Goal: Check status: Check status

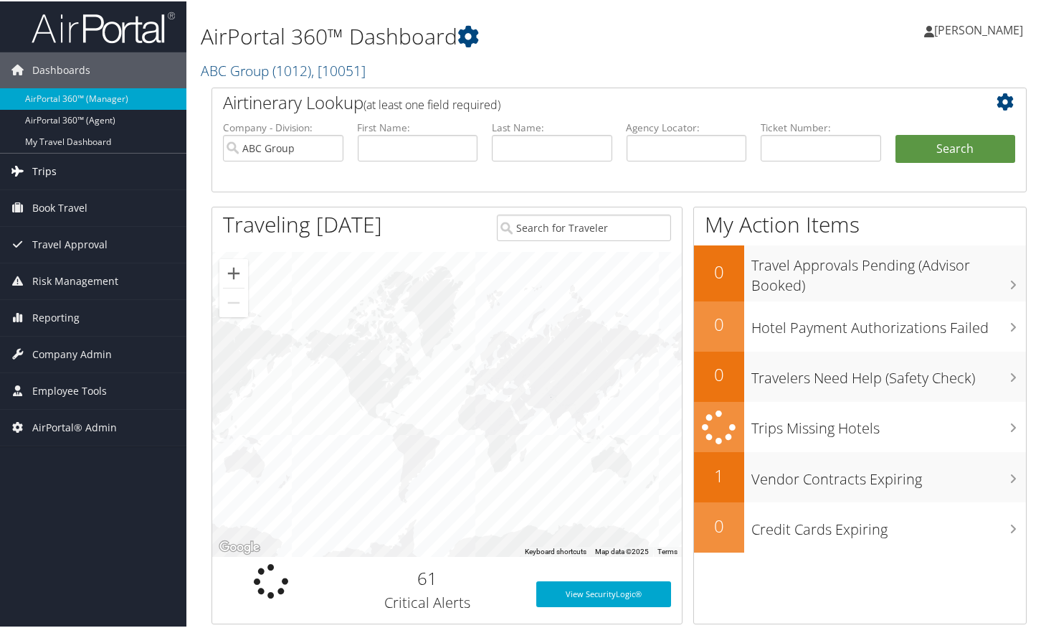
click at [57, 164] on link "Trips" at bounding box center [93, 170] width 186 height 36
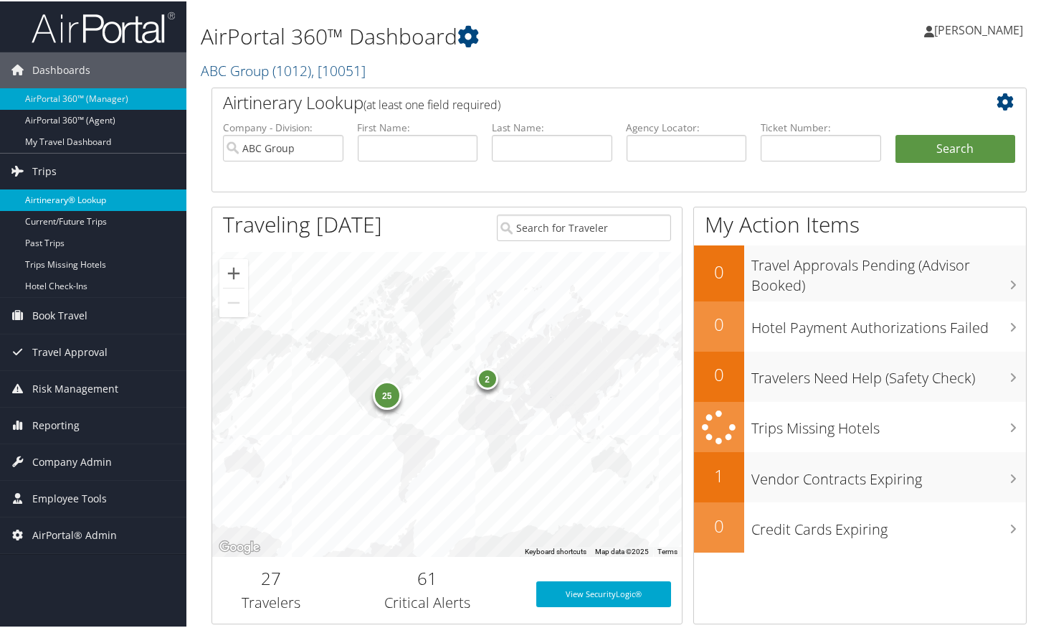
click at [67, 202] on link "Airtinerary® Lookup" at bounding box center [93, 199] width 186 height 22
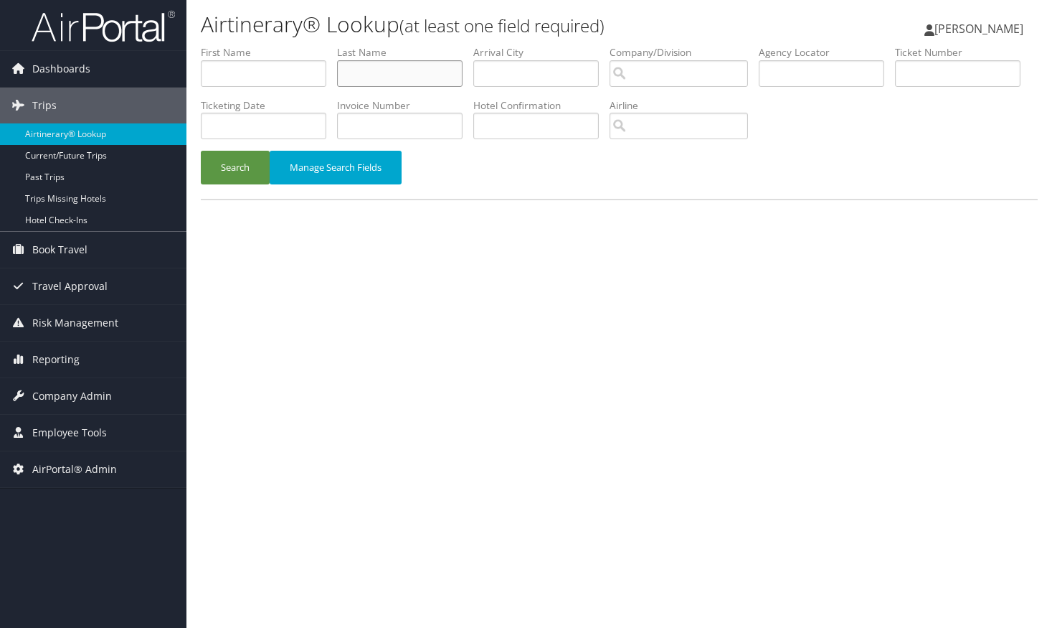
paste input "Toohey"
type input "Toohey"
click at [232, 165] on button "Search" at bounding box center [235, 168] width 69 height 34
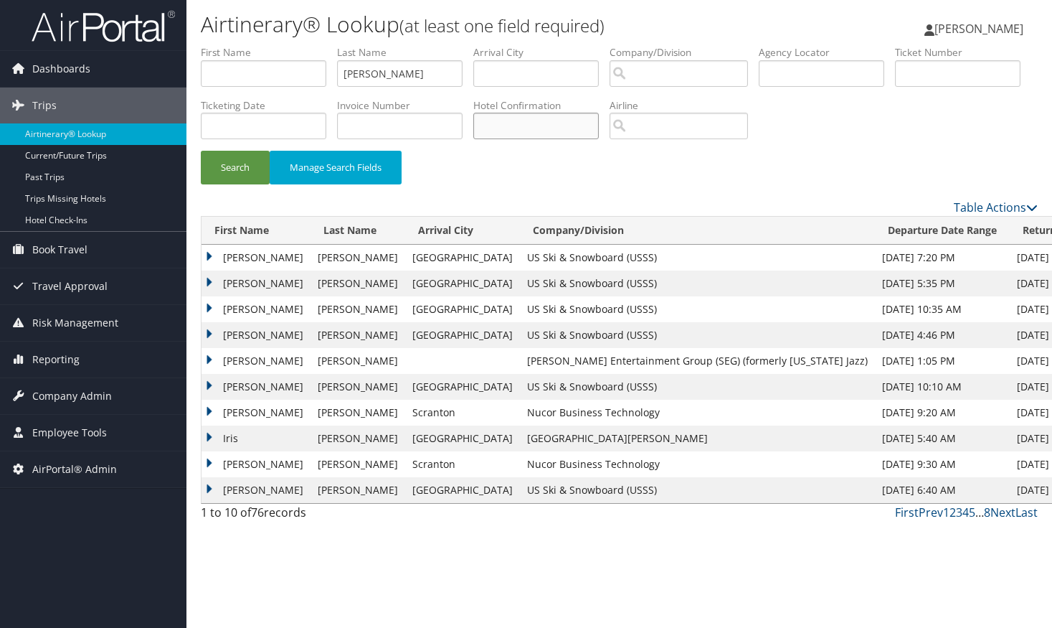
click at [599, 127] on input "text" at bounding box center [536, 126] width 126 height 27
paste input "61574450"
type input "61574450"
drag, startPoint x: 405, startPoint y: 74, endPoint x: 183, endPoint y: 67, distance: 221.7
click at [183, 67] on div "Dashboards AirPortal 360™ (Manager) AirPortal 360™ (Agent) My Travel Dashboard …" at bounding box center [526, 314] width 1052 height 628
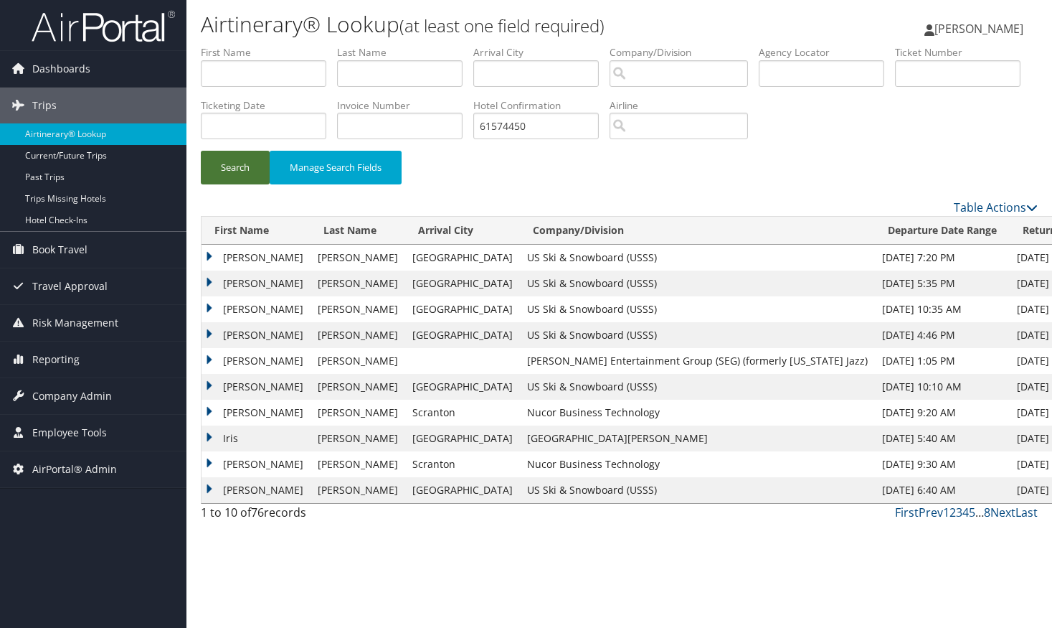
click at [227, 165] on button "Search" at bounding box center [235, 168] width 69 height 34
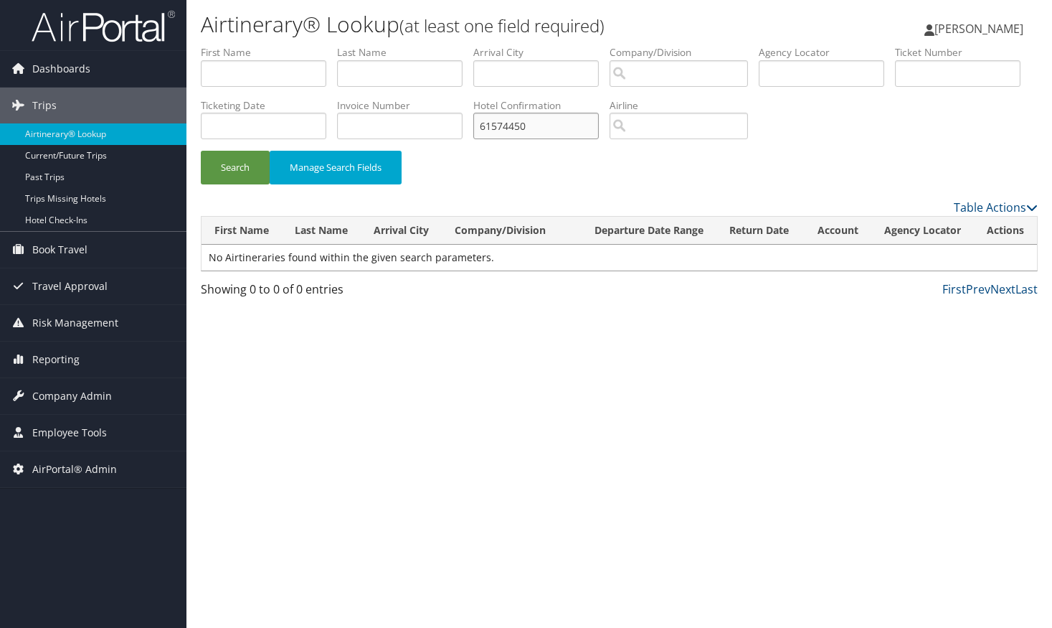
drag, startPoint x: 699, startPoint y: 127, endPoint x: 517, endPoint y: 130, distance: 181.5
click at [517, 45] on ul "First Name Last Name Departure City Arrival City Company/Division Airport/City …" at bounding box center [619, 45] width 837 height 0
paste input "5513772447"
type input "5513772447"
click at [212, 170] on button "Search" at bounding box center [235, 168] width 69 height 34
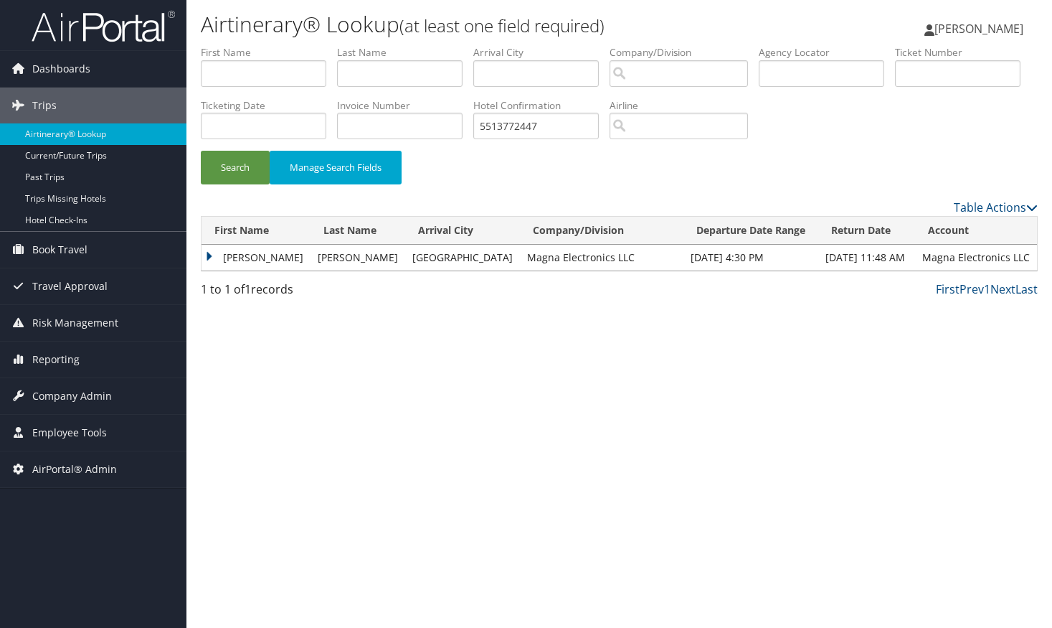
click at [210, 255] on td "Matthew" at bounding box center [256, 258] width 109 height 26
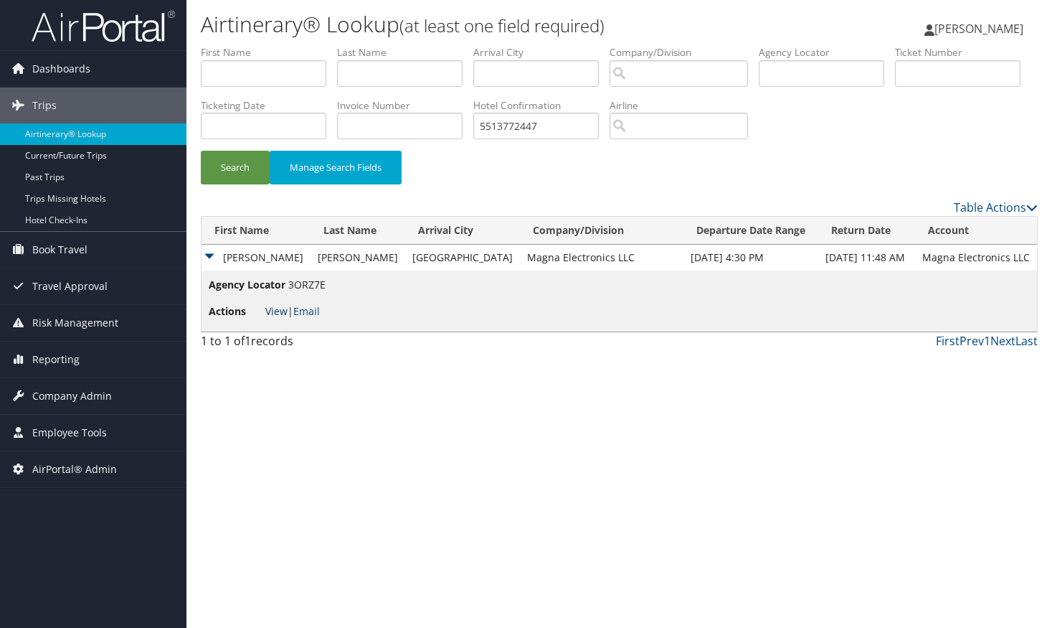
click at [285, 311] on link "View" at bounding box center [276, 311] width 22 height 14
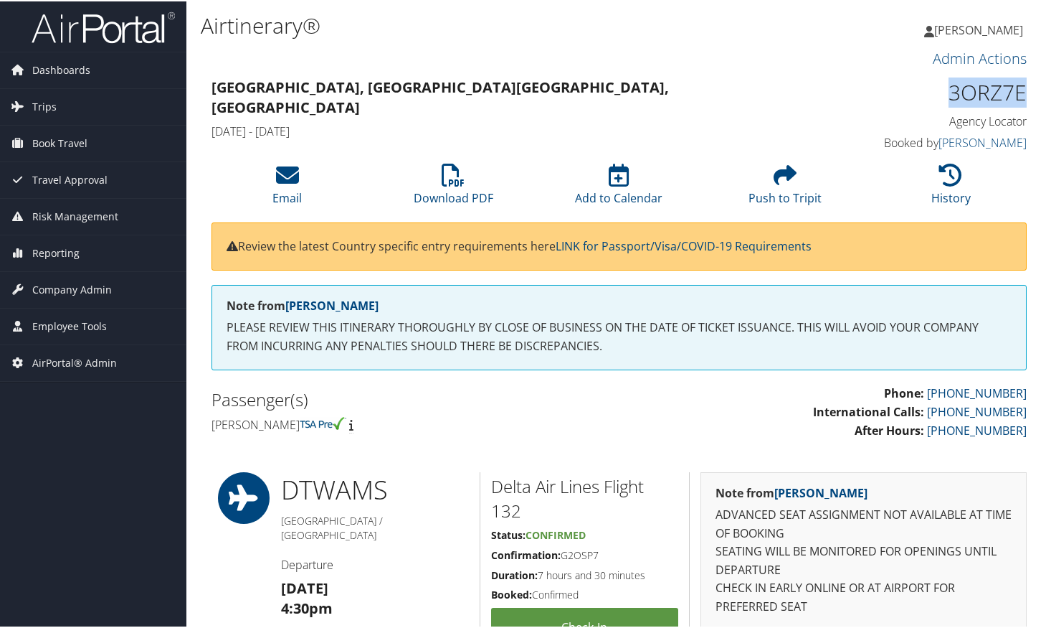
drag, startPoint x: 1024, startPoint y: 99, endPoint x: 945, endPoint y: 98, distance: 78.9
click at [945, 98] on div "3ORZ7E Agency Locator Agency Locator 3ORZ7E Booked by Mary Duffy Booked by Mary…" at bounding box center [932, 114] width 209 height 82
copy h1 "3ORZ7E"
